Goal: Task Accomplishment & Management: Use online tool/utility

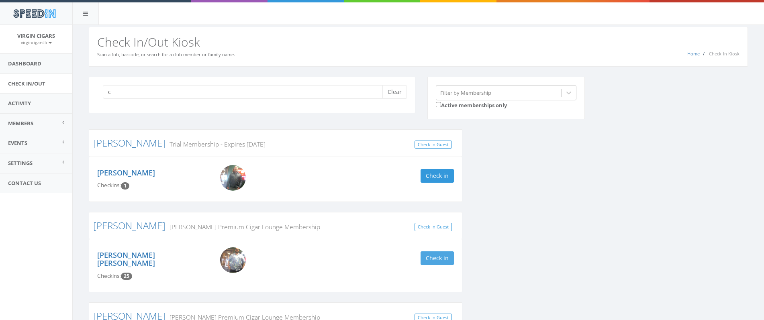
type input "c"
click at [437, 261] on button "Check in" at bounding box center [437, 258] width 33 height 14
click at [30, 82] on link "Check In/Out" at bounding box center [36, 84] width 72 height 20
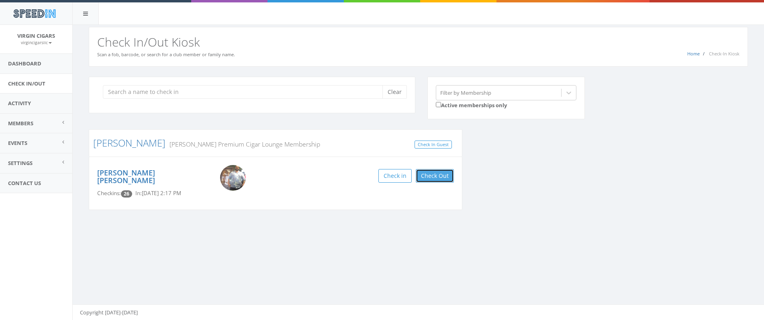
click at [432, 173] on button "Check Out" at bounding box center [435, 176] width 38 height 14
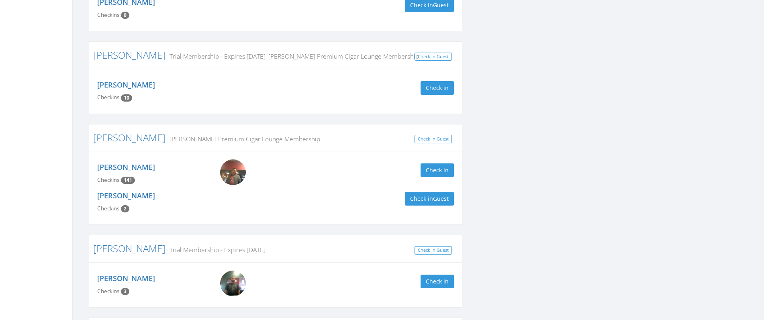
scroll to position [806, 0]
type input "ha"
click at [444, 167] on button "Check in" at bounding box center [437, 170] width 33 height 14
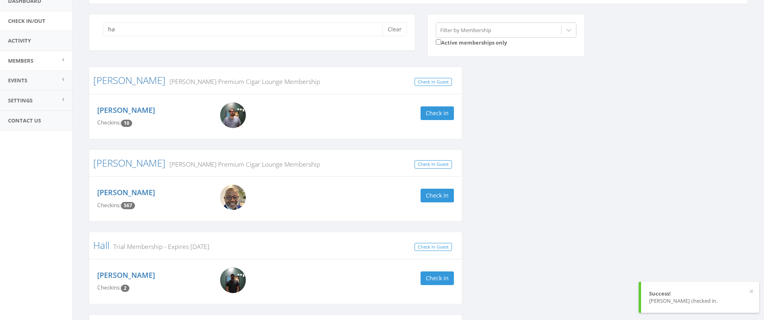
scroll to position [61, 0]
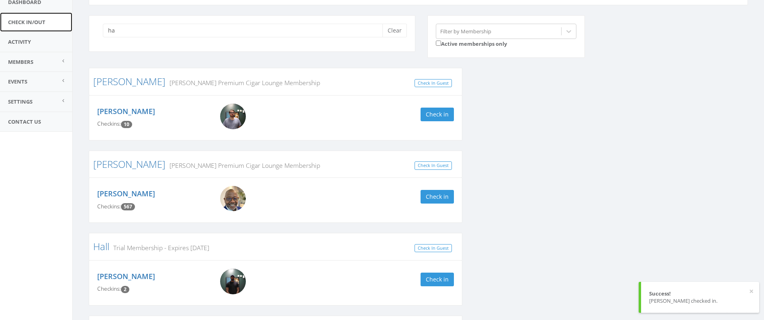
click at [35, 23] on link "Check In/Out" at bounding box center [36, 22] width 72 height 20
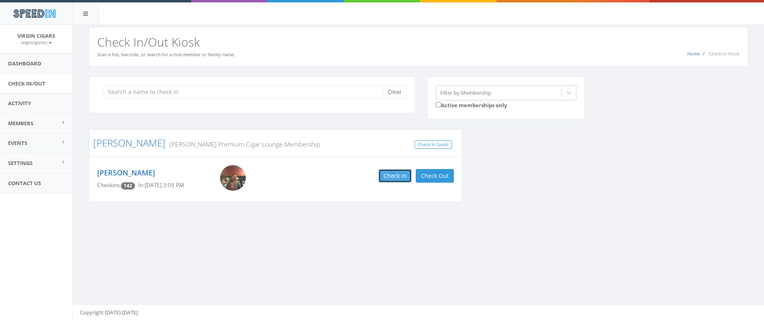
click at [402, 176] on button "Check in" at bounding box center [394, 176] width 33 height 14
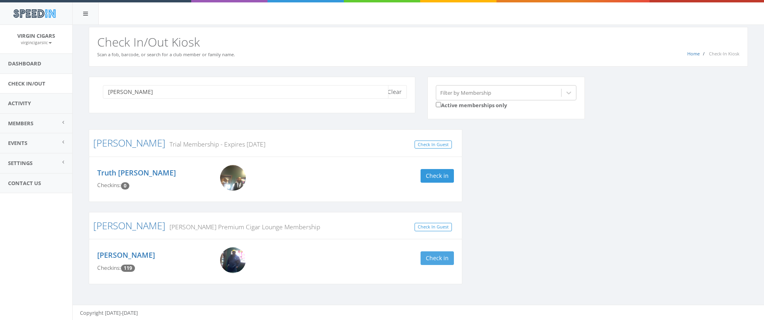
type input "david"
drag, startPoint x: 425, startPoint y: 259, endPoint x: 411, endPoint y: 256, distance: 15.1
click at [425, 257] on button "Check in" at bounding box center [437, 258] width 33 height 14
click at [396, 95] on button "Clear" at bounding box center [394, 92] width 25 height 14
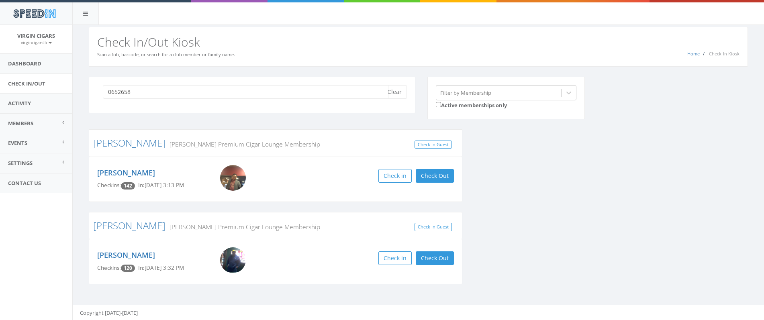
type input "06526588"
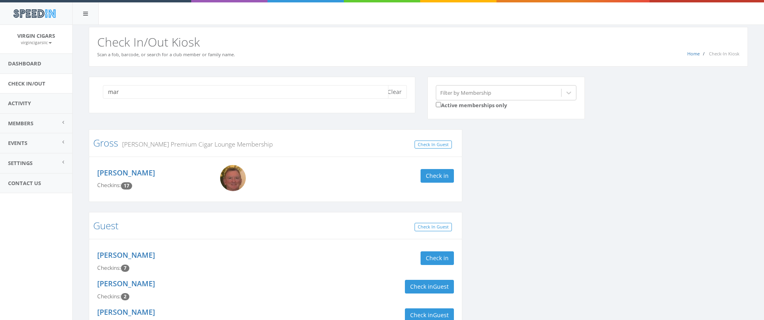
type input "mar"
click at [232, 178] on img at bounding box center [233, 178] width 26 height 26
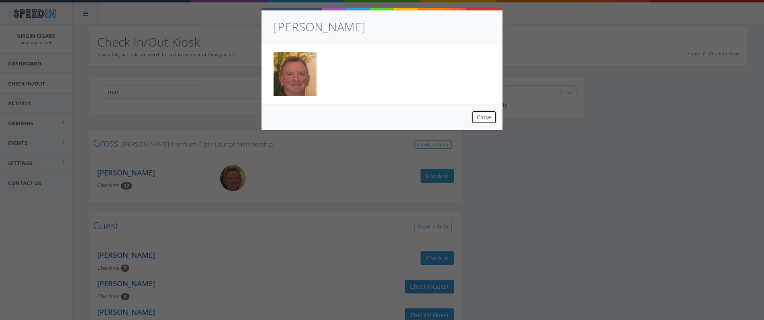
click at [484, 116] on button "Close" at bounding box center [484, 117] width 25 height 14
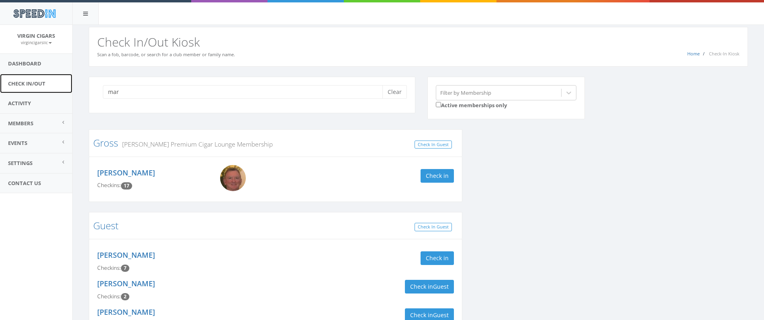
click at [17, 81] on link "Check In/Out" at bounding box center [36, 84] width 72 height 20
